Goal: Register for event/course

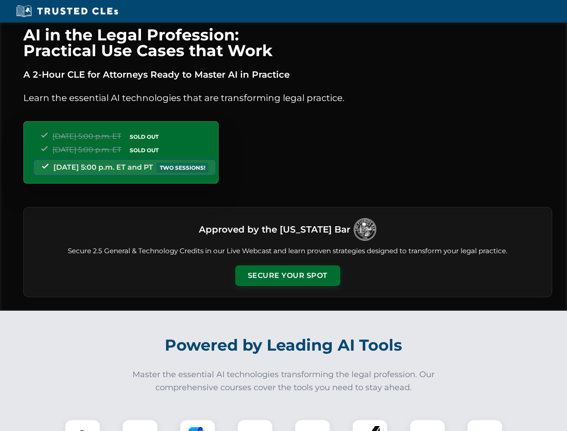
click at [287, 276] on button "Secure Your Spot" at bounding box center [287, 275] width 105 height 21
click at [83, 425] on img at bounding box center [83, 437] width 26 height 26
click at [140, 425] on div at bounding box center [140, 437] width 36 height 36
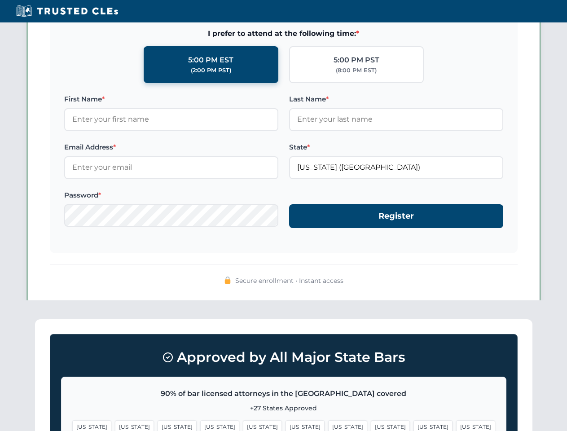
click at [414, 425] on span "[US_STATE]" at bounding box center [433, 426] width 39 height 13
